Goal: Task Accomplishment & Management: Use online tool/utility

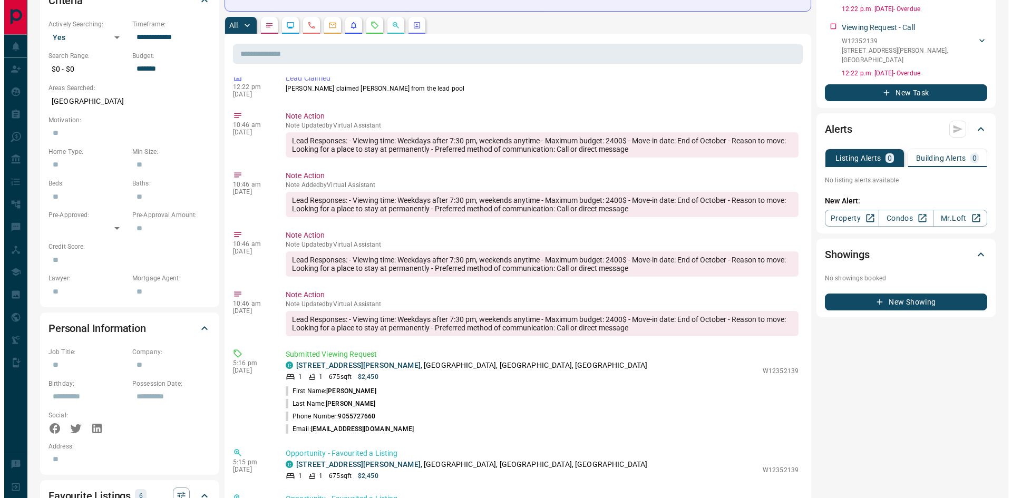
scroll to position [1078, 0]
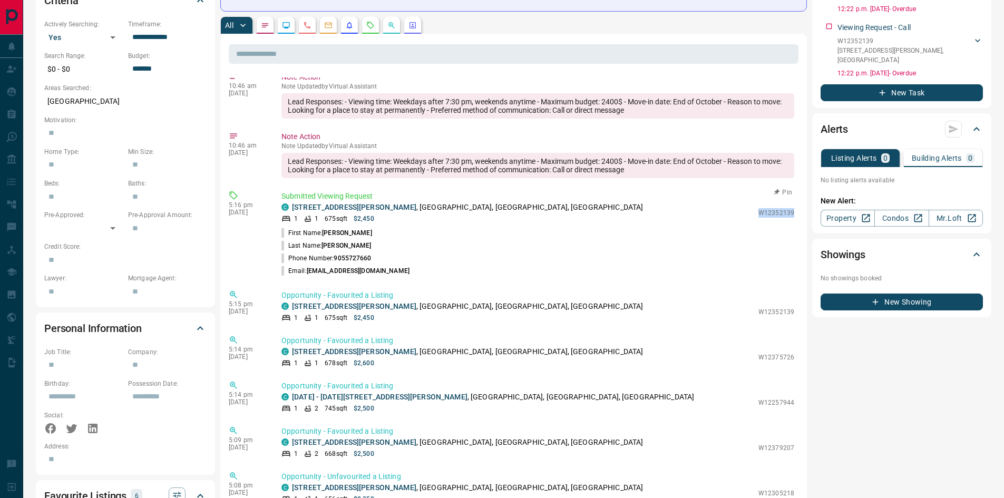
drag, startPoint x: 752, startPoint y: 243, endPoint x: 788, endPoint y: 245, distance: 35.8
click at [788, 245] on div "Submitted Viewing Request C [STREET_ADDRESS][PERSON_NAME][GEOGRAPHIC_DATA] 1 1 …" at bounding box center [539, 234] width 517 height 86
copy p "W12352139"
click at [896, 294] on button "New Showing" at bounding box center [901, 302] width 162 height 17
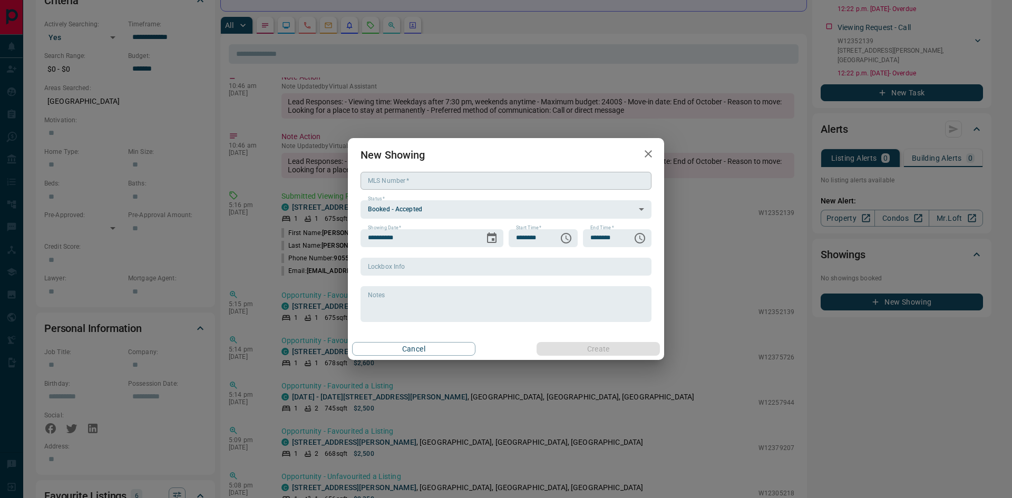
click at [419, 175] on input "MLS Number   *" at bounding box center [505, 181] width 291 height 18
paste input "*********"
type input "*********"
click at [565, 237] on icon "Choose time, selected time is 6:00 PM" at bounding box center [566, 238] width 3 height 5
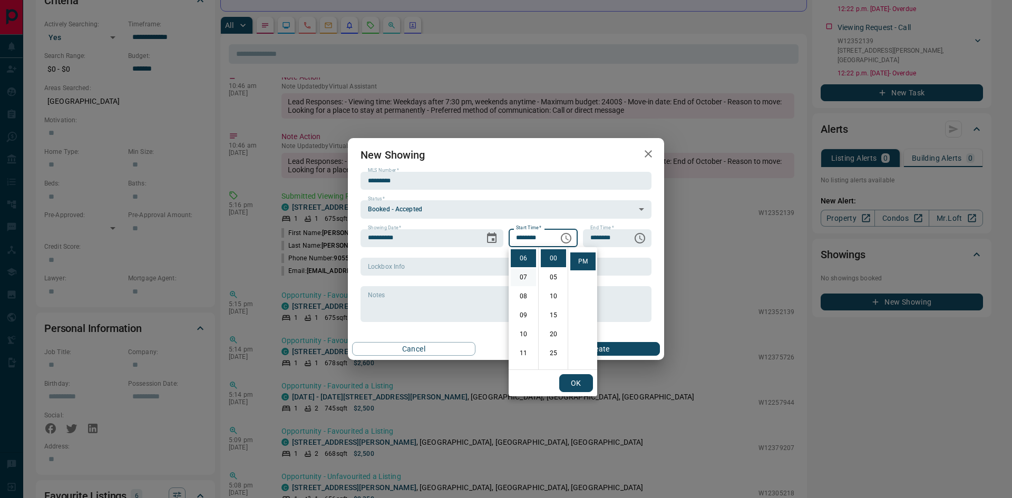
scroll to position [0, 0]
click at [525, 334] on li "04" at bounding box center [523, 334] width 25 height 18
type input "********"
click at [581, 383] on button "OK" at bounding box center [576, 383] width 34 height 18
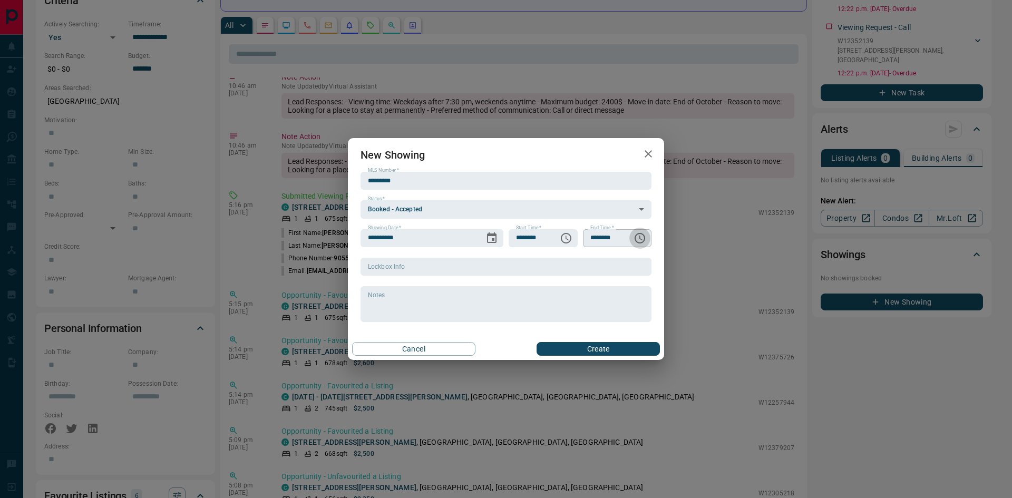
click at [643, 240] on icon "Choose time, selected time is 7:00 PM" at bounding box center [639, 238] width 13 height 13
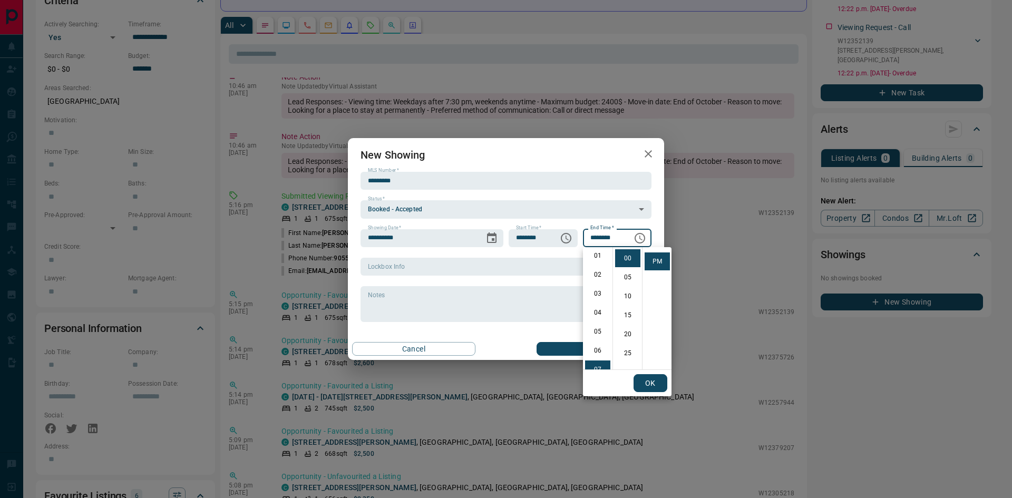
scroll to position [0, 0]
click at [595, 334] on li "04" at bounding box center [597, 334] width 25 height 18
click at [627, 351] on li "30" at bounding box center [627, 351] width 25 height 18
type input "********"
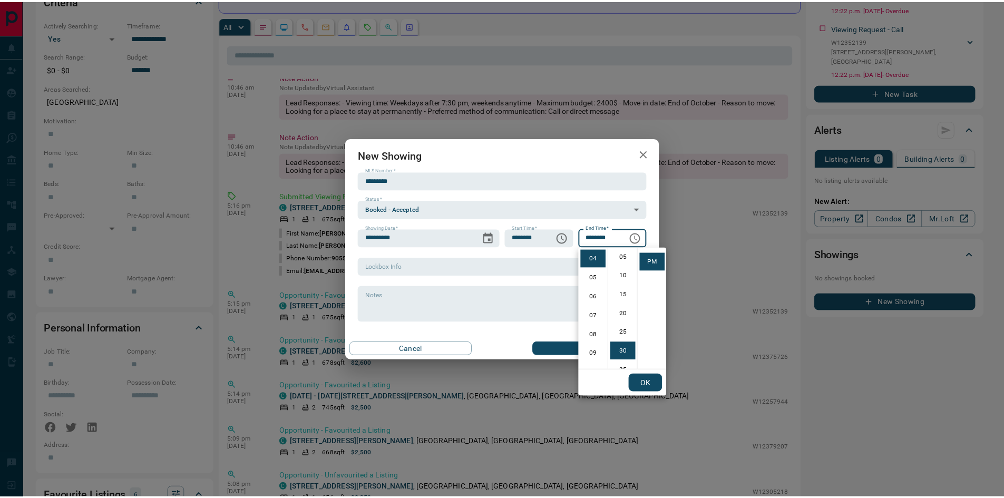
scroll to position [114, 0]
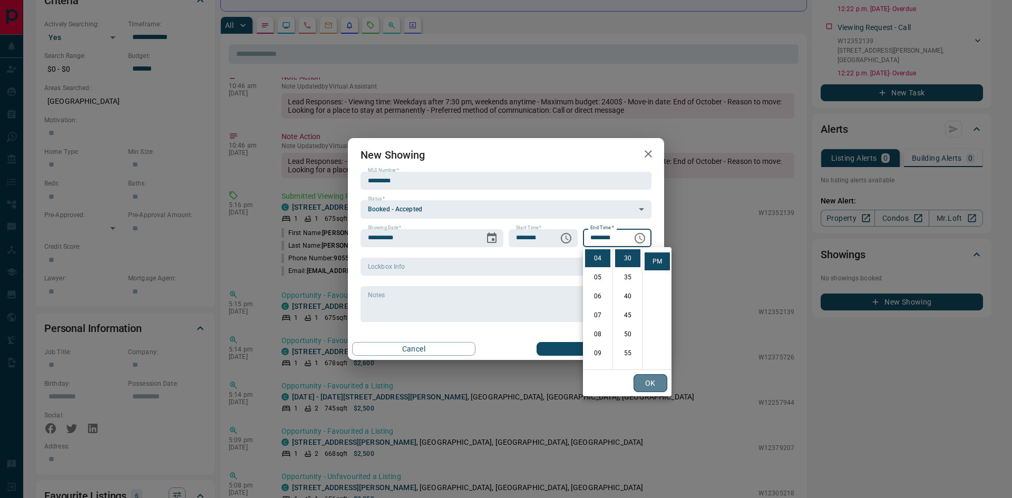
click at [658, 383] on button "OK" at bounding box center [650, 383] width 34 height 18
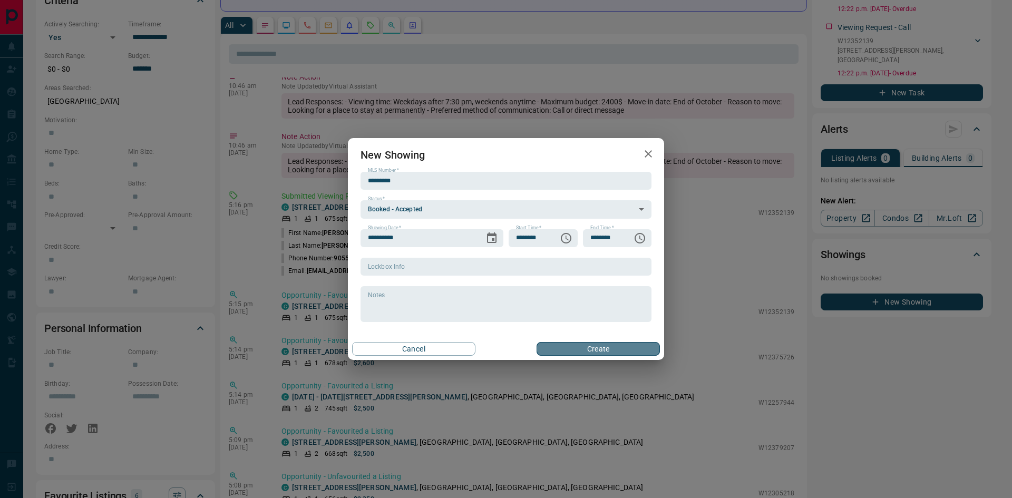
click at [600, 351] on button "Create" at bounding box center [597, 349] width 123 height 14
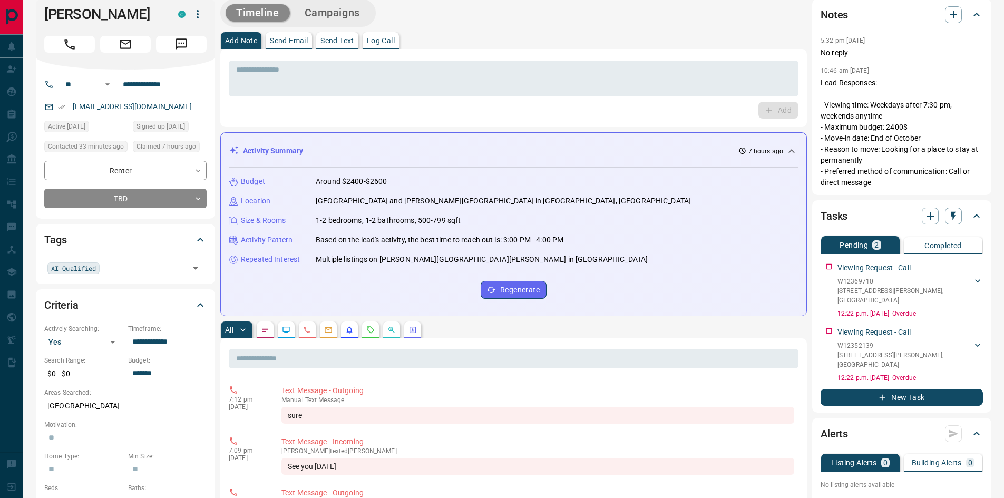
scroll to position [0, 0]
